Goal: Information Seeking & Learning: Check status

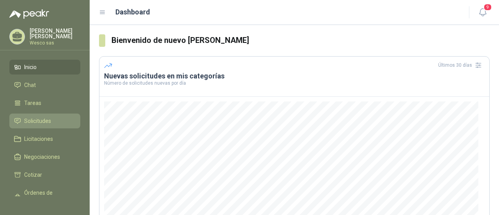
click at [48, 117] on span "Solicitudes" at bounding box center [37, 121] width 27 height 9
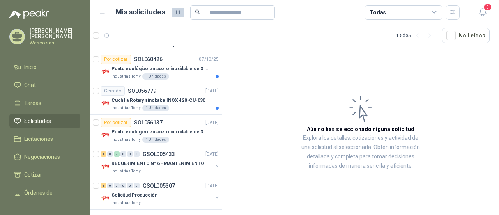
scroll to position [68, 0]
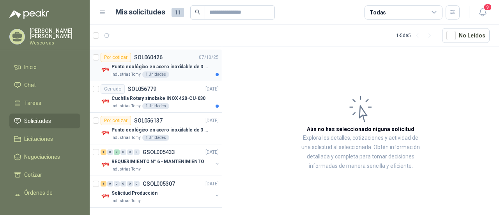
click at [137, 67] on p "Punto ecológico en acero inoxidable de 3 puestos, con capacidad para 53 Litros …" at bounding box center [160, 66] width 97 height 7
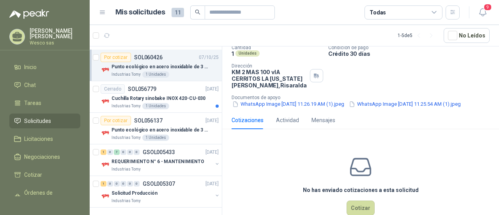
scroll to position [75, 0]
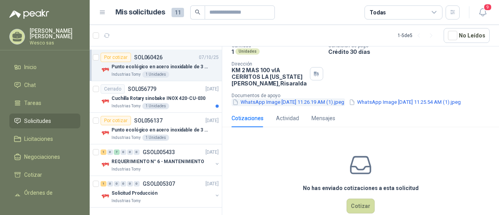
click at [345, 102] on button "WhatsApp Image [DATE] 11.26.19 AM (1).jpeg" at bounding box center [289, 102] width 114 height 8
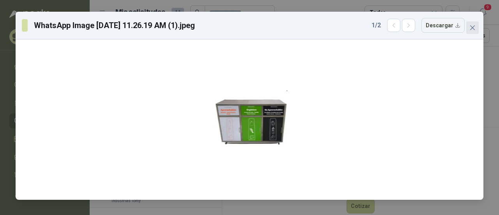
click at [471, 28] on icon "close" at bounding box center [473, 28] width 6 height 6
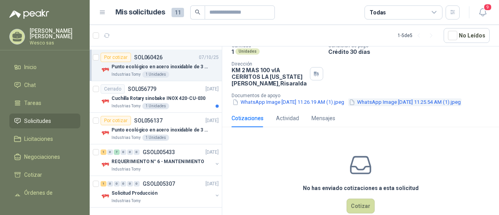
click at [348, 107] on button "WhatsApp Image [DATE] 11.25.54 AM (1).jpeg" at bounding box center [405, 102] width 114 height 8
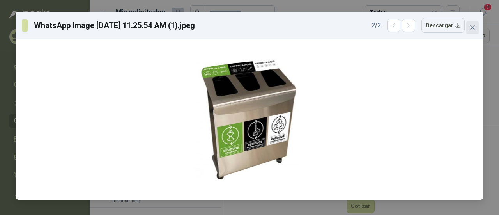
click at [477, 28] on span "Close" at bounding box center [473, 28] width 12 height 6
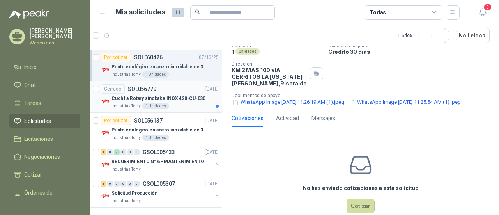
click at [132, 99] on p "Cuchilla Rotary sinobake INOX 420-CU-030" at bounding box center [159, 98] width 94 height 7
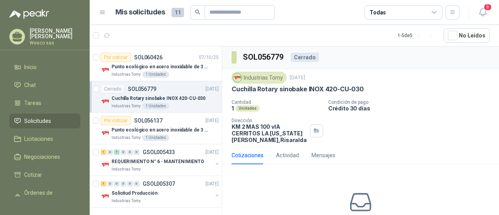
scroll to position [30, 0]
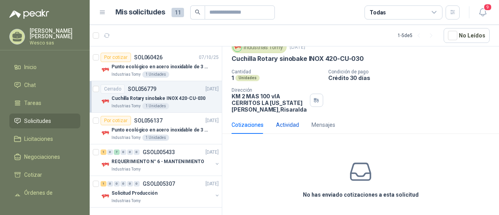
click at [289, 125] on div "Actividad" at bounding box center [287, 125] width 23 height 9
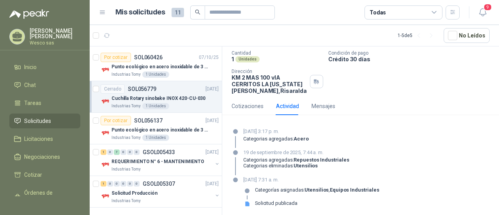
scroll to position [51, 0]
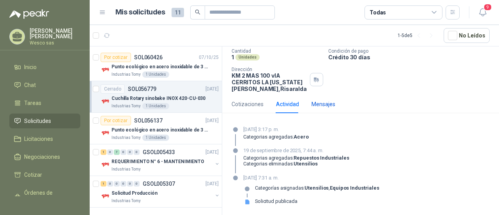
click at [324, 103] on div "Mensajes" at bounding box center [324, 104] width 24 height 9
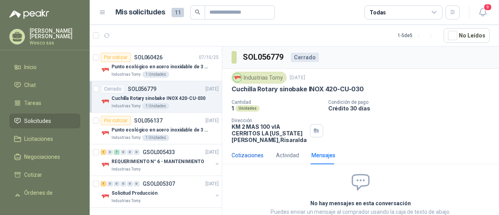
click at [253, 155] on div "Cotizaciones" at bounding box center [248, 155] width 32 height 9
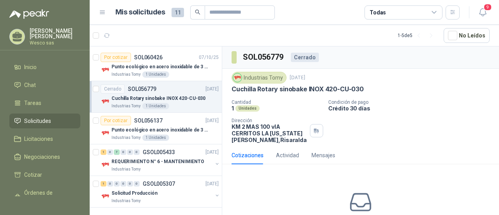
click at [271, 78] on div "Industrias Tomy" at bounding box center [259, 78] width 55 height 12
click at [270, 87] on p "Cuchilla Rotary sinobake INOX 420-CU-030" at bounding box center [298, 89] width 132 height 8
click at [161, 126] on p "Punto ecológico en acero inoxidable de 3 puestos, con capacidad para 121L cada …" at bounding box center [160, 129] width 97 height 7
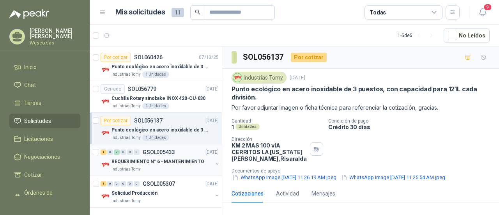
click at [143, 162] on p "REQUERIMIENTO N° 6 - MANTENIMIENTO" at bounding box center [158, 161] width 93 height 7
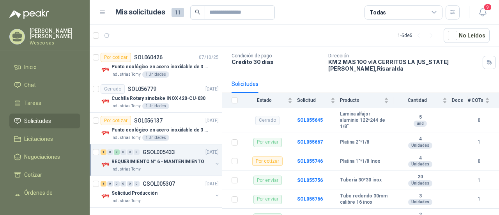
scroll to position [104, 0]
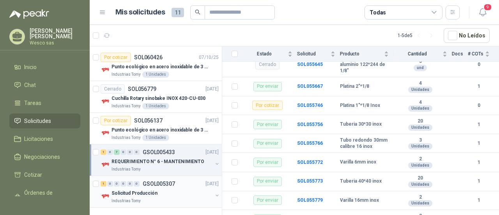
click at [128, 190] on p "Solicitud Producción" at bounding box center [135, 193] width 46 height 7
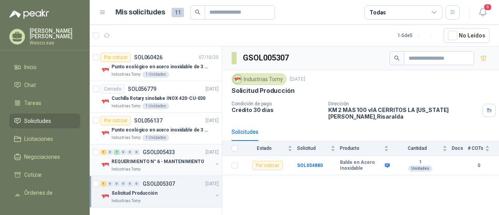
click at [163, 160] on p "REQUERIMIENTO N° 6 - MANTENIMIENTO" at bounding box center [158, 161] width 93 height 7
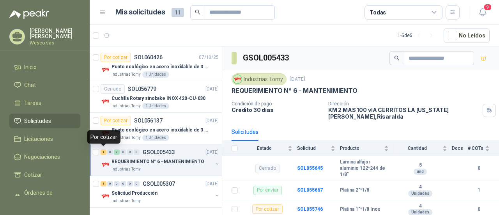
click at [104, 150] on div "1" at bounding box center [104, 151] width 6 height 5
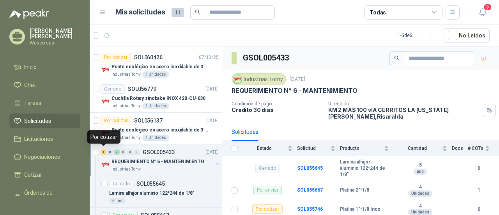
scroll to position [2, 0]
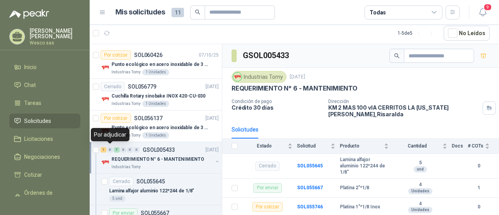
click at [110, 147] on div "0" at bounding box center [110, 149] width 6 height 5
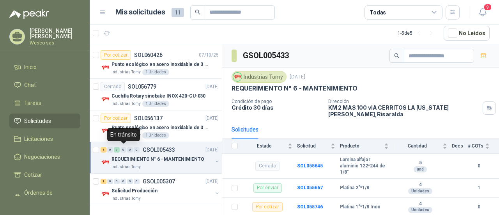
click at [125, 147] on div "0" at bounding box center [124, 149] width 6 height 5
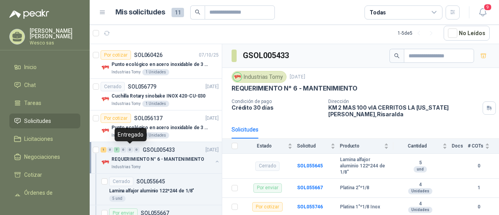
click at [133, 147] on div "0" at bounding box center [130, 149] width 6 height 5
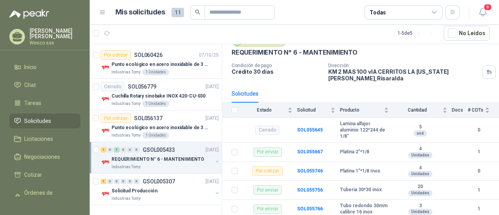
scroll to position [35, 0]
